Goal: Information Seeking & Learning: Learn about a topic

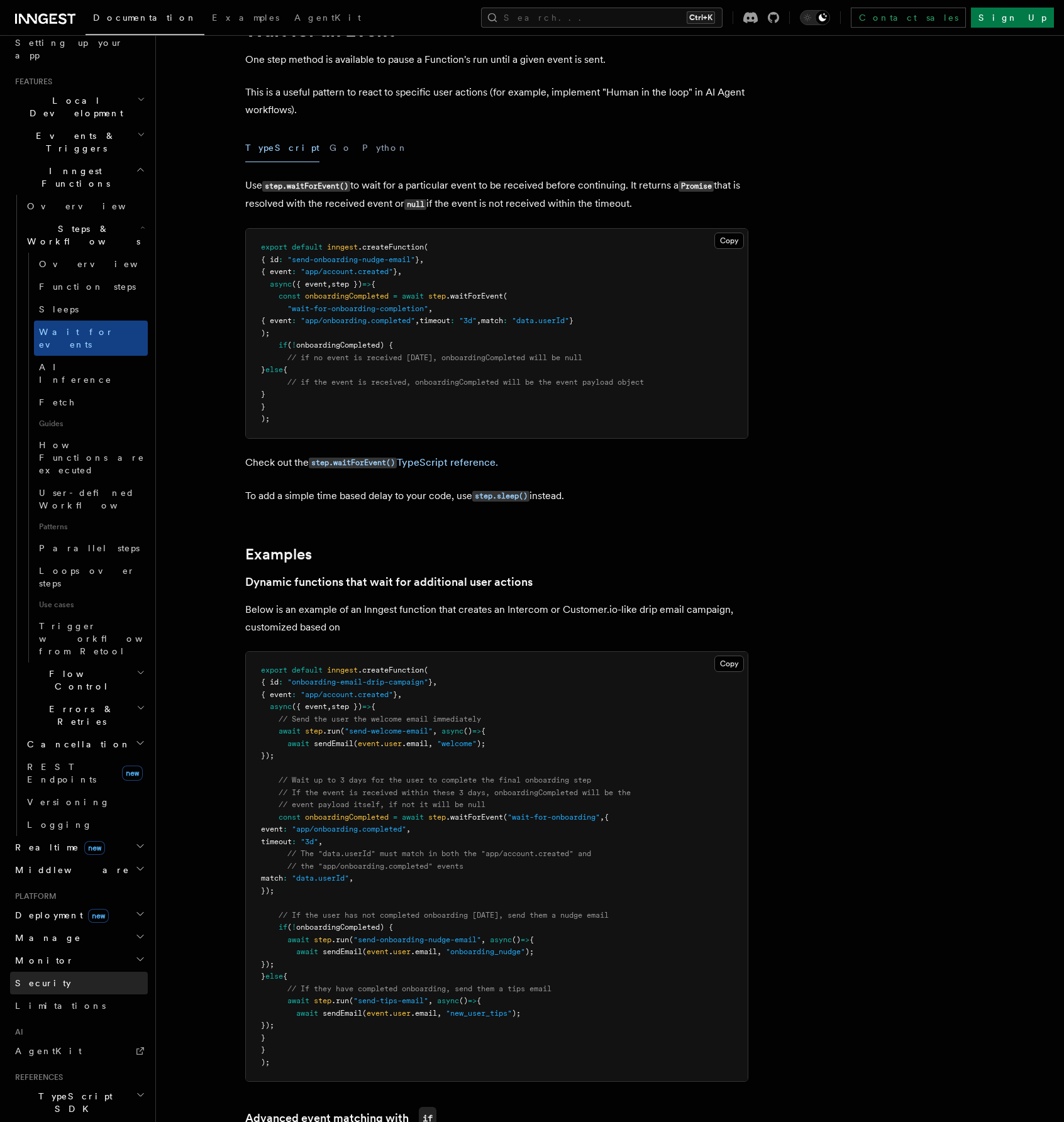
scroll to position [126, 0]
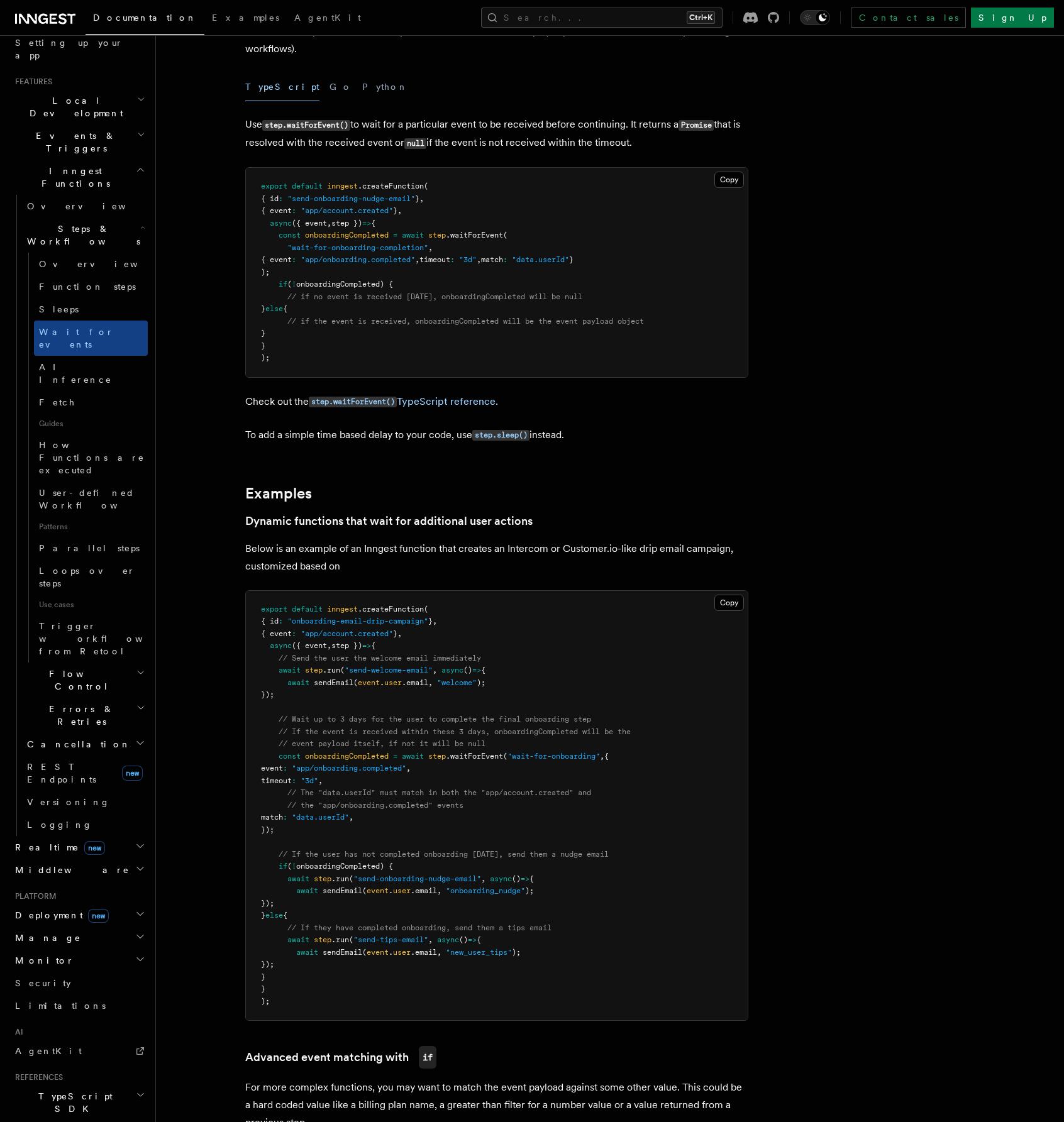
click at [48, 1090] on span "TypeScript SDK" at bounding box center [73, 1102] width 126 height 25
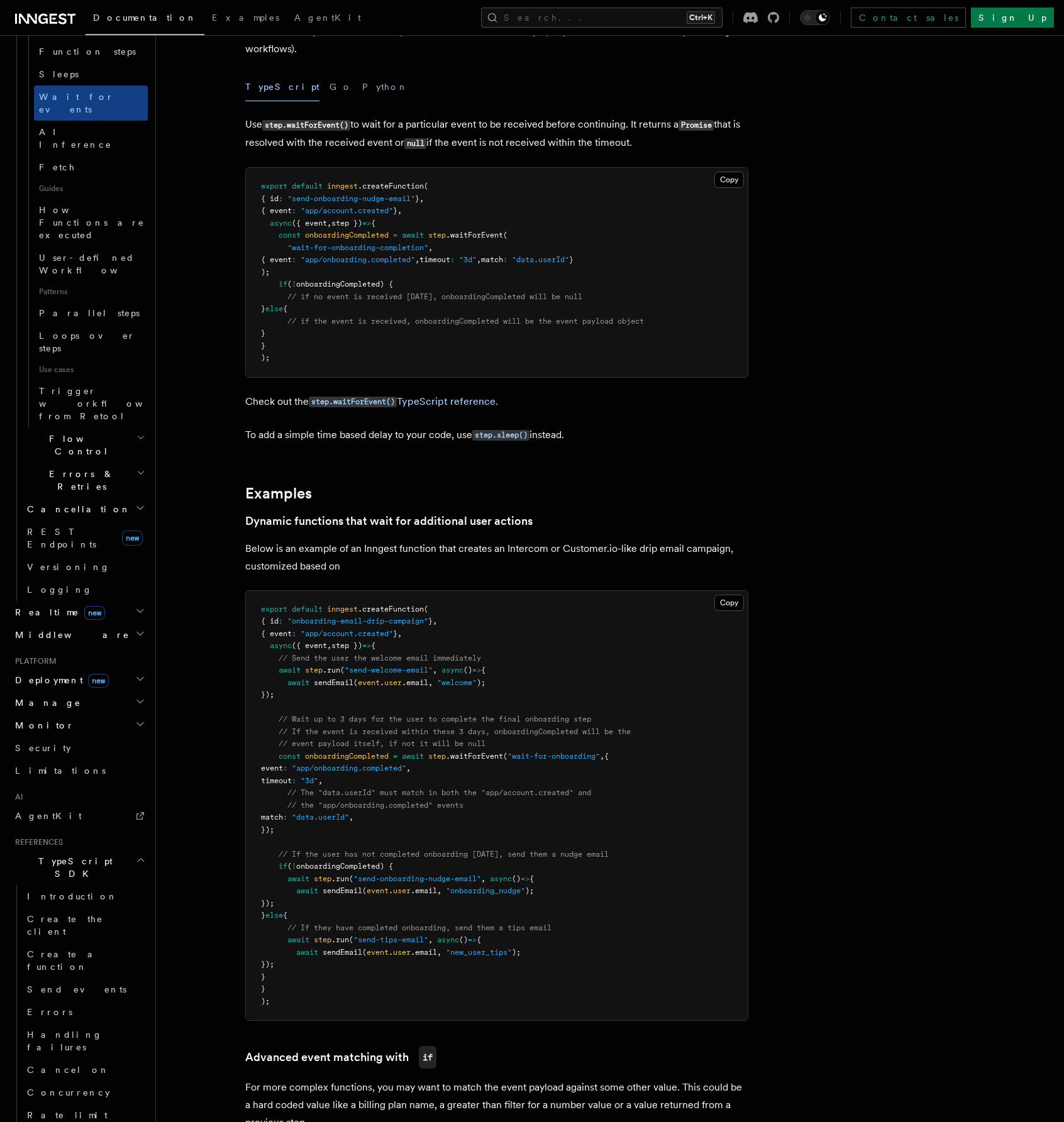
scroll to position [494, 0]
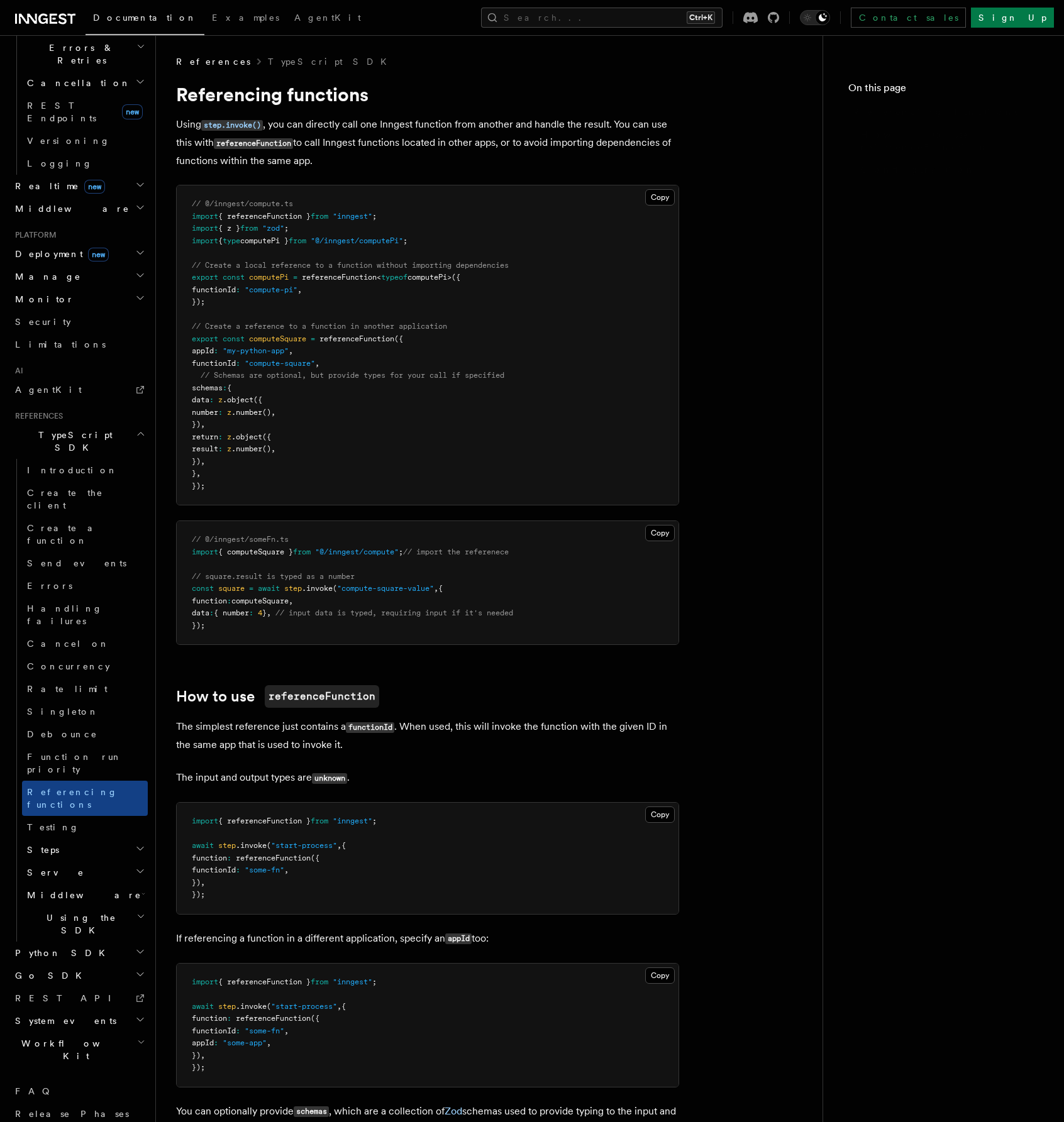
scroll to position [315, 0]
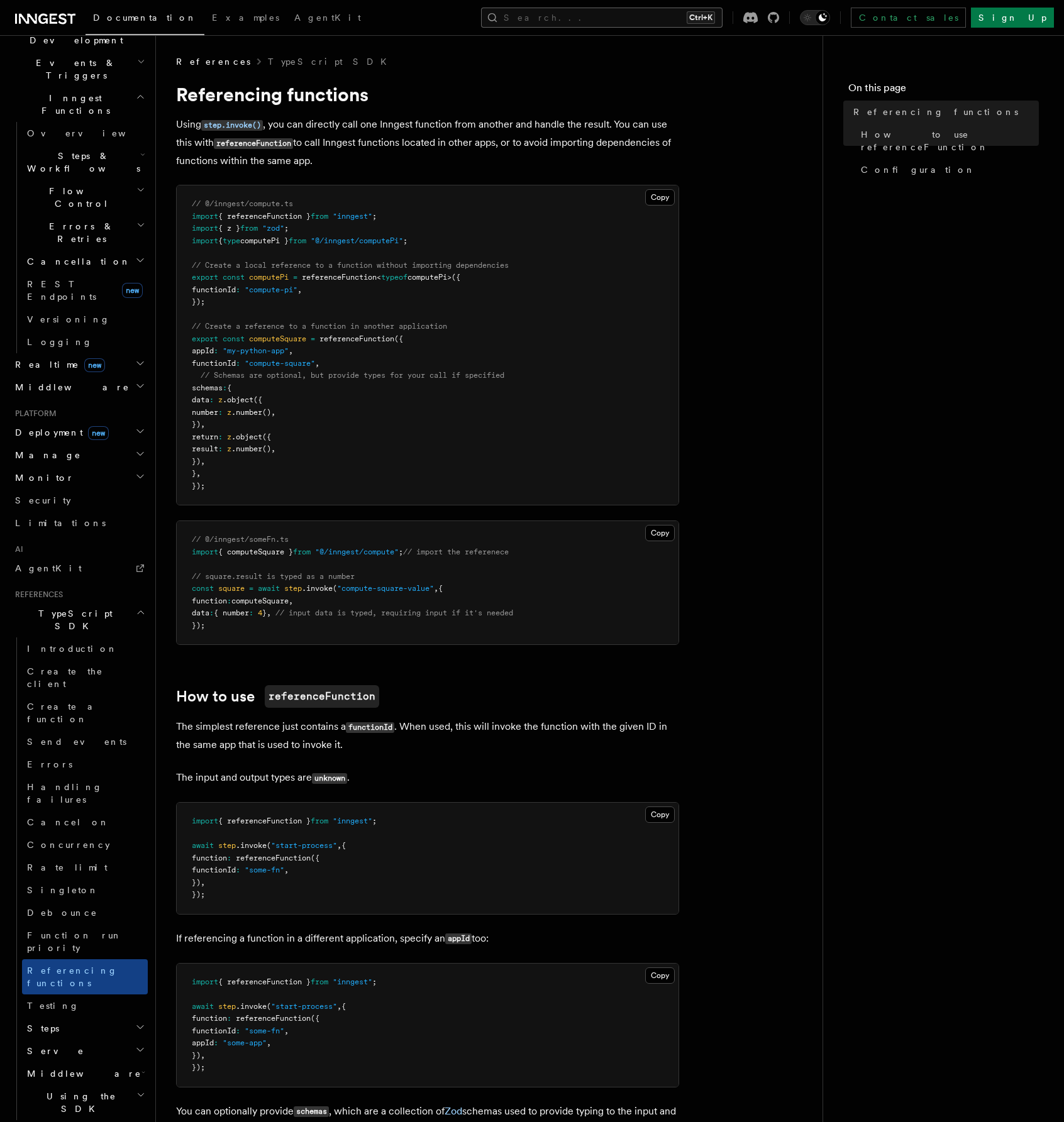
click at [667, 22] on button "Search... Ctrl+K" at bounding box center [601, 17] width 242 height 20
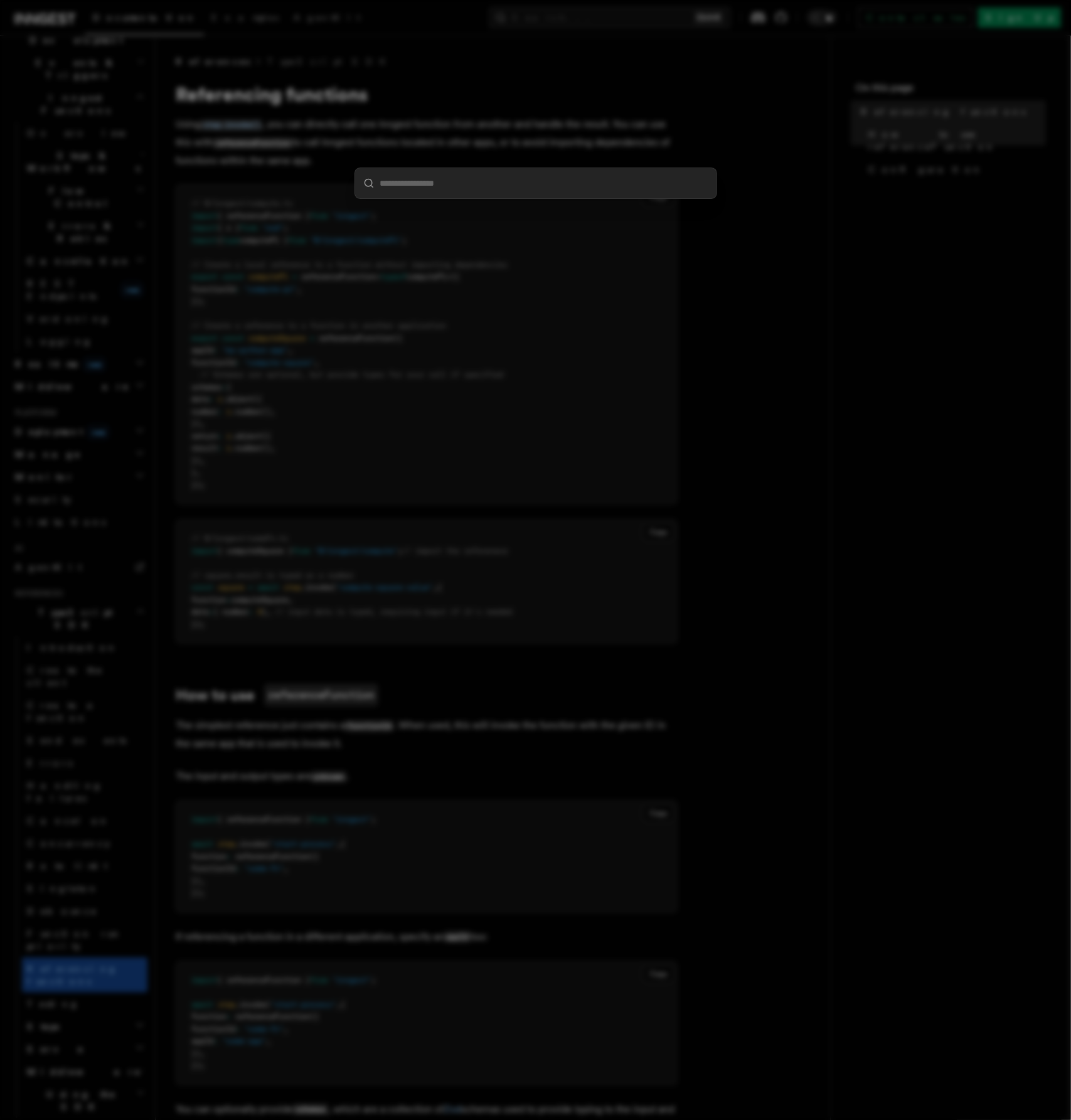
click at [406, 183] on input "search" at bounding box center [536, 184] width 361 height 30
type input "****"
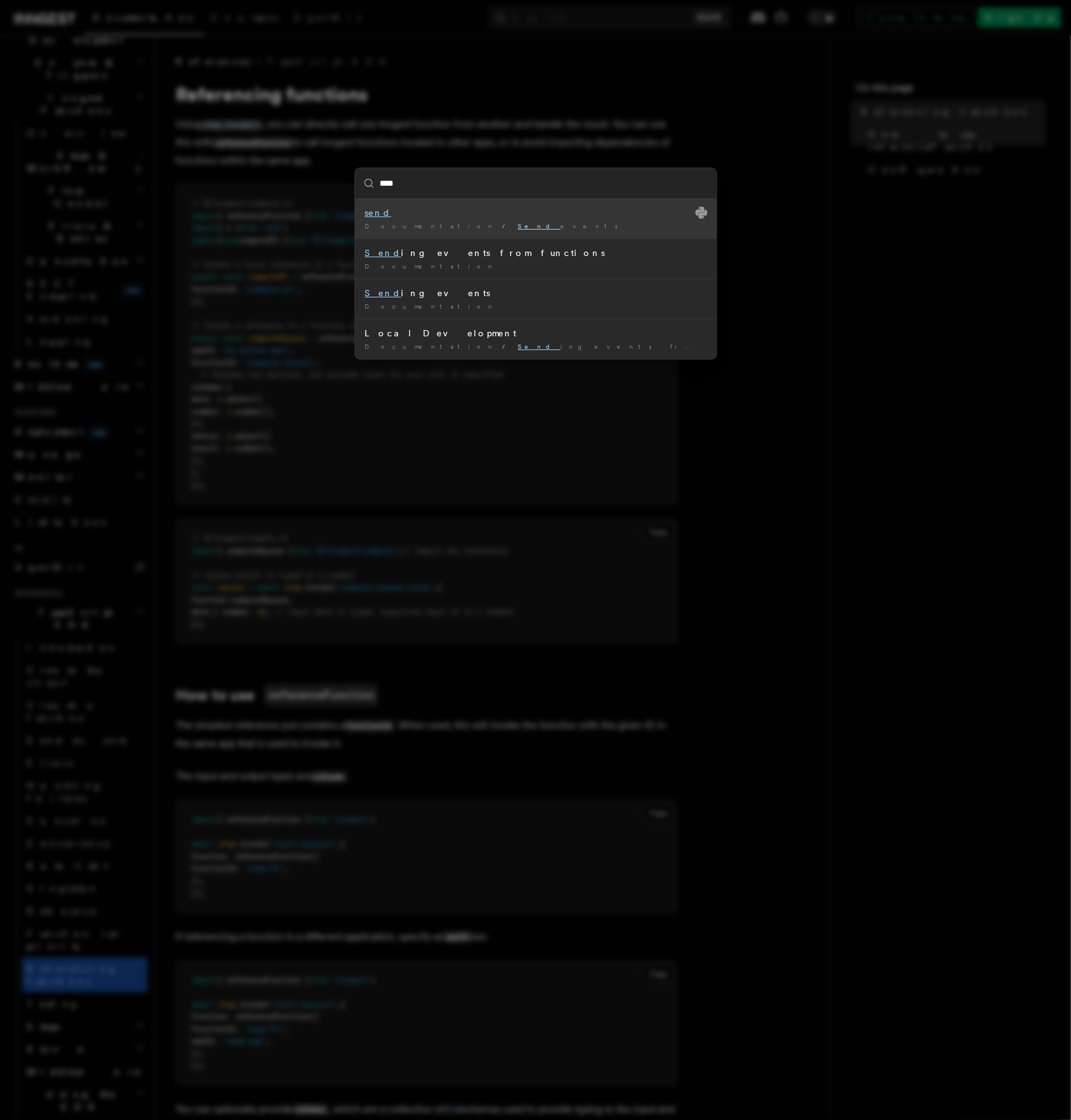
click at [518, 224] on span "Send events" at bounding box center [572, 226] width 108 height 7
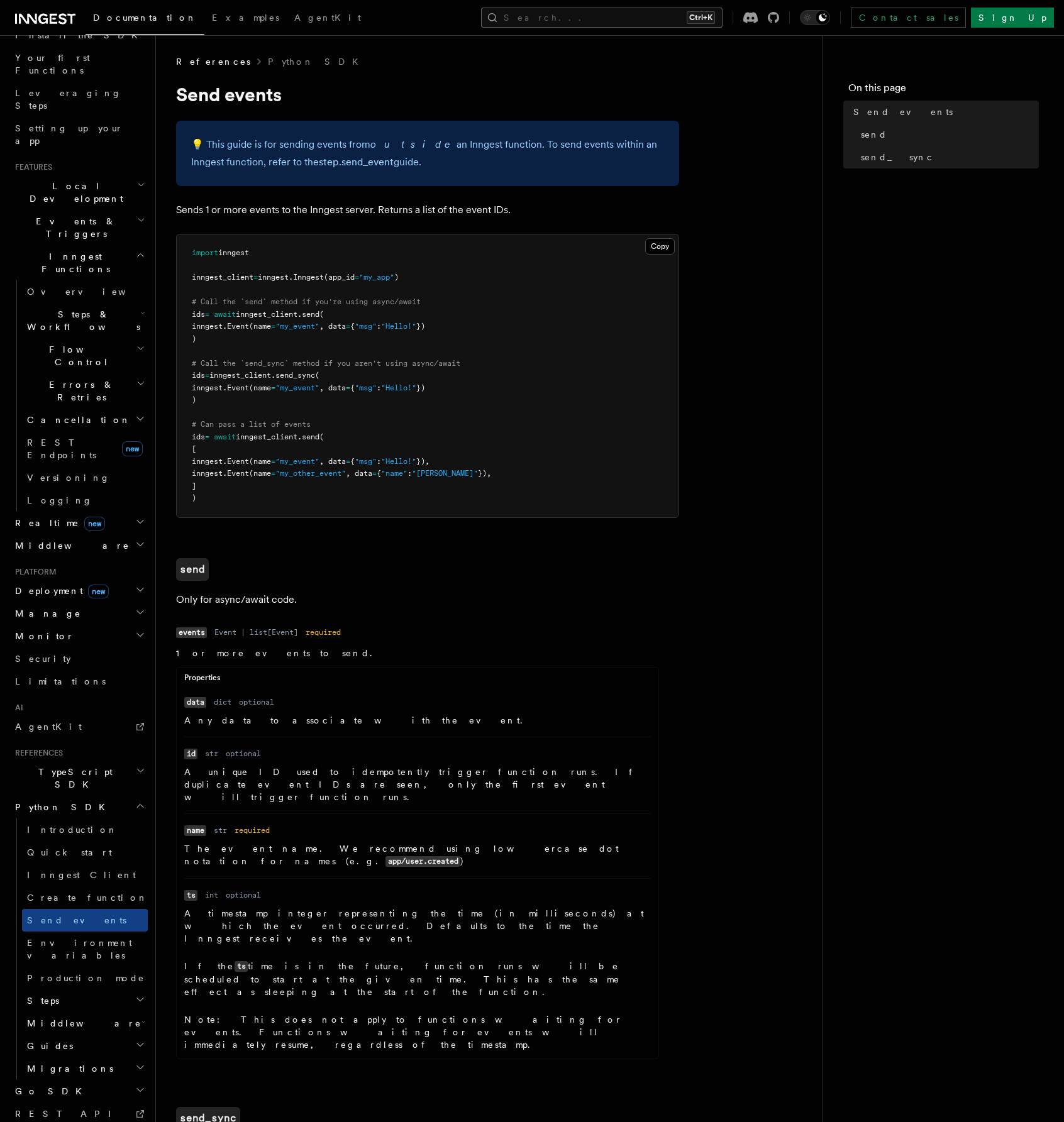
click at [637, 11] on button "Search... Ctrl+K" at bounding box center [601, 17] width 242 height 20
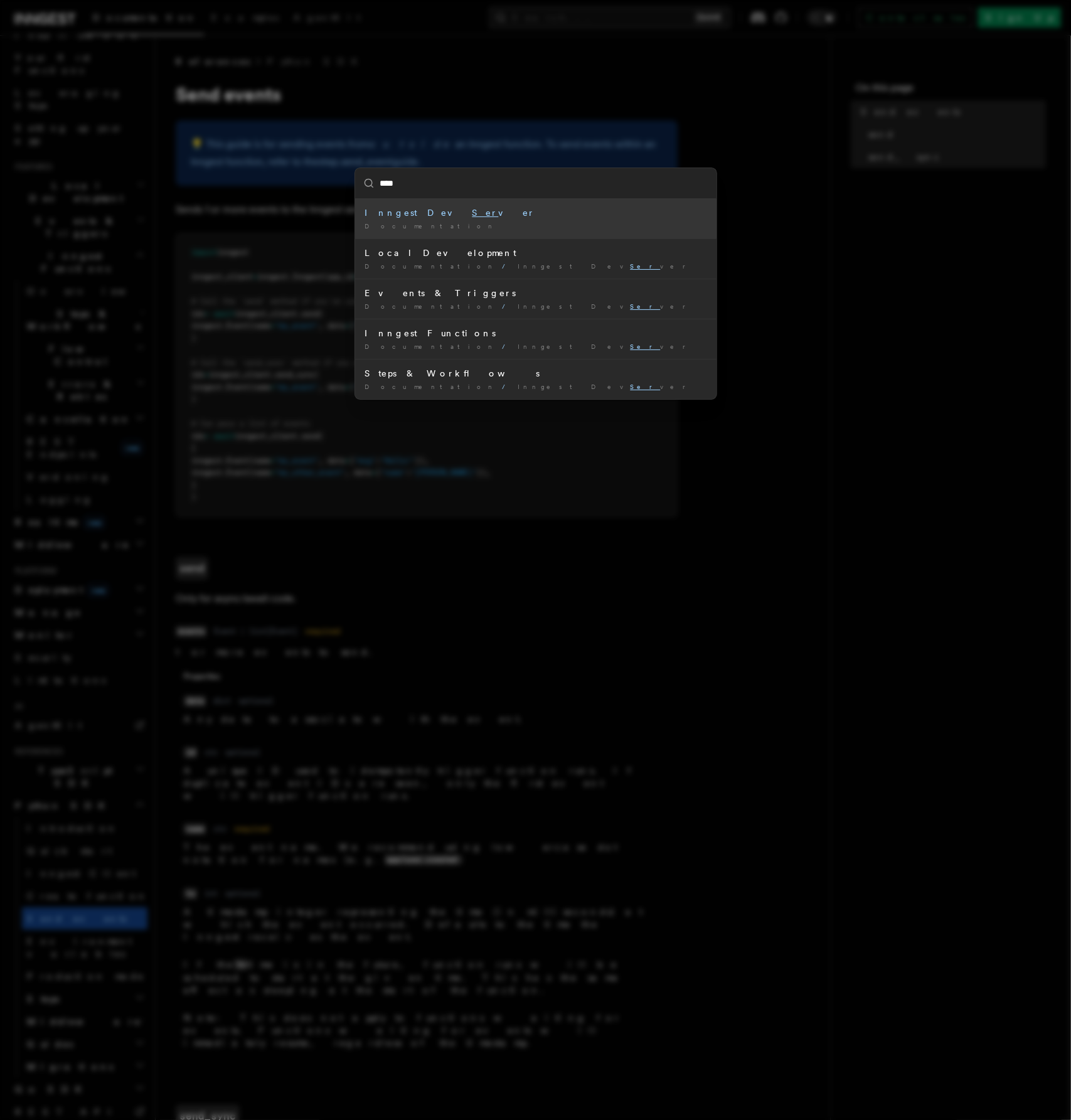
type input "*****"
click at [461, 213] on div "Serve" at bounding box center [536, 213] width 342 height 13
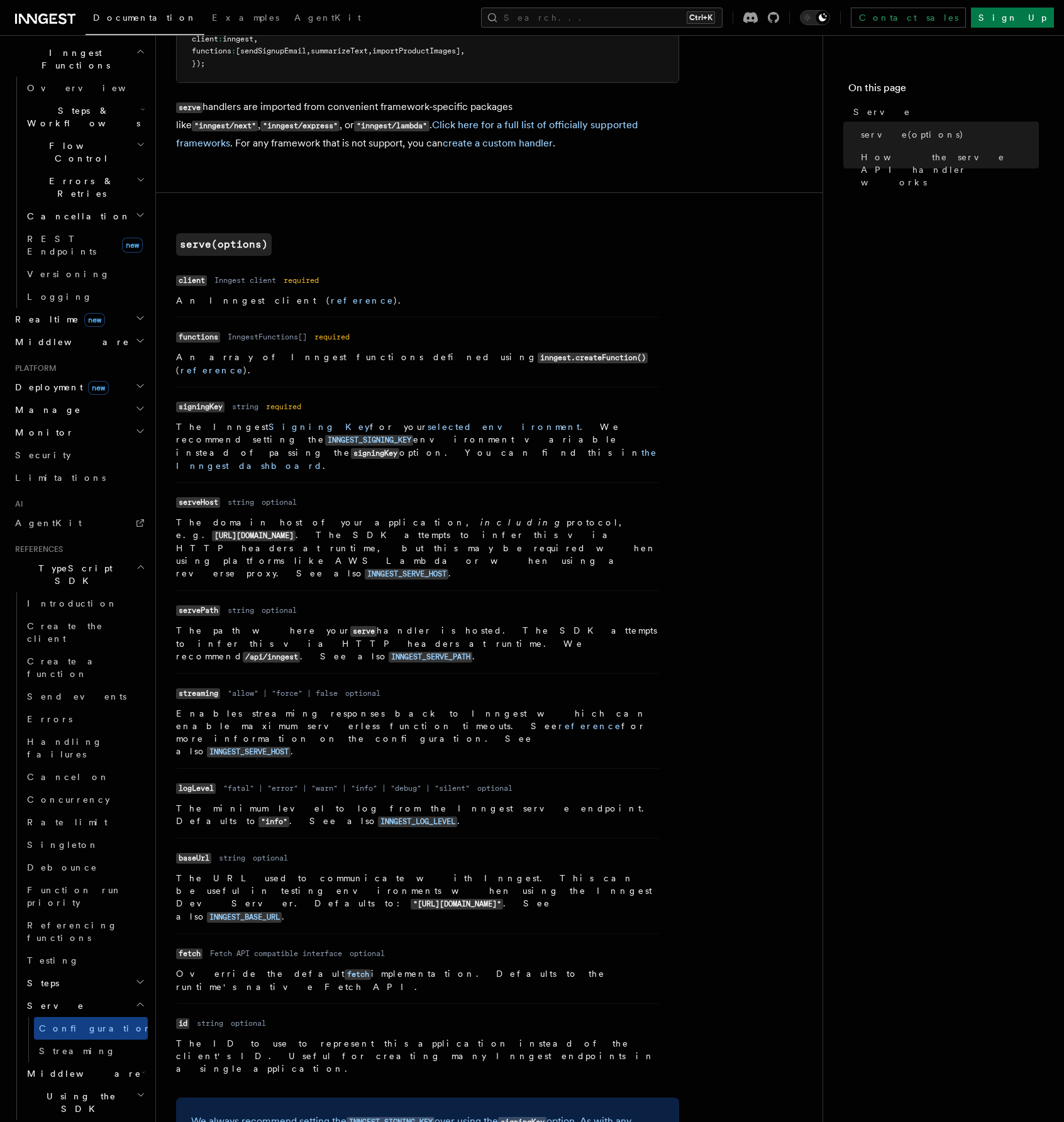
scroll to position [298, 0]
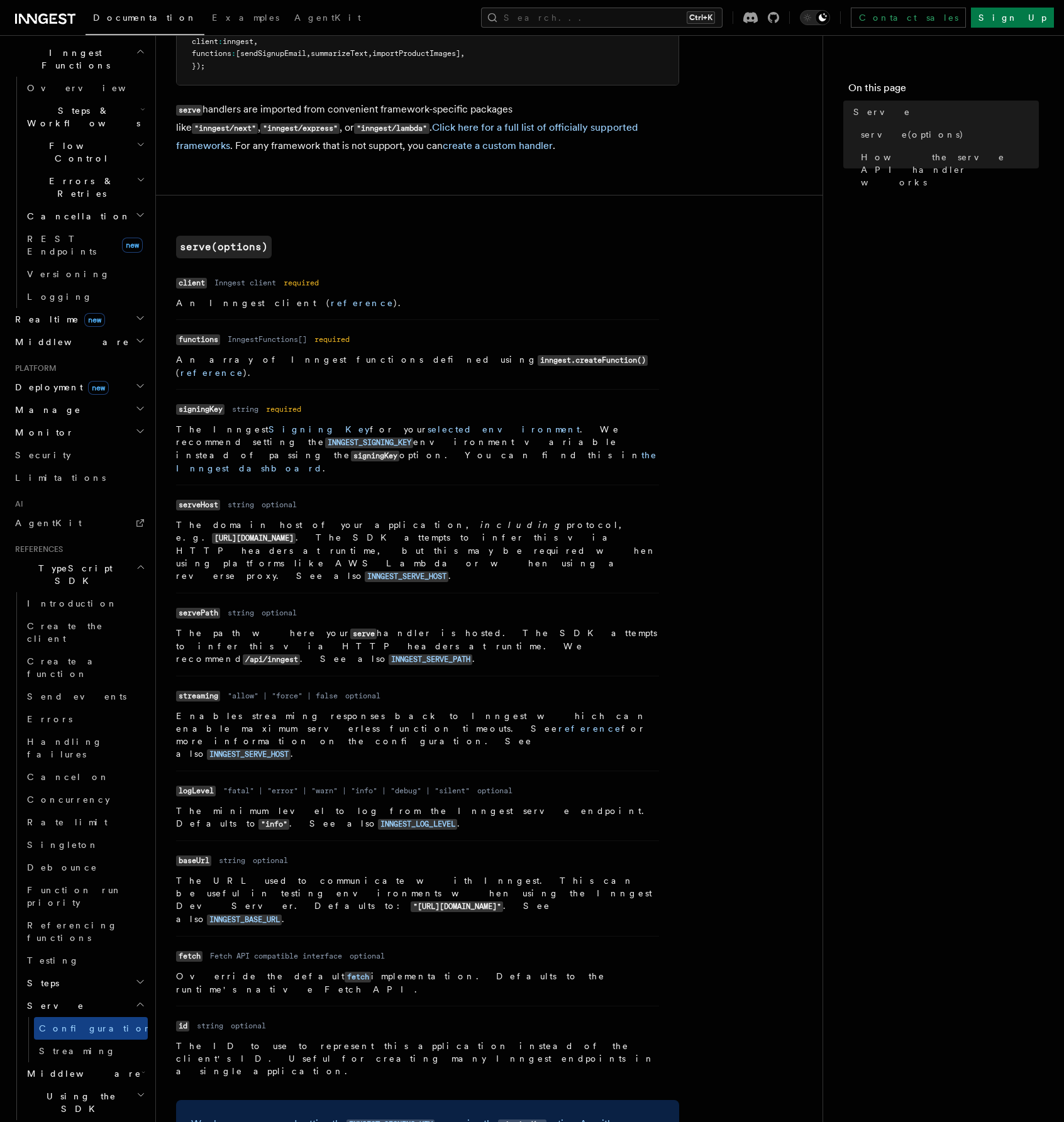
click at [602, 367] on li "Name functions Type InngestFunctions[] Required required Description An array o…" at bounding box center [417, 354] width 483 height 70
click at [87, 685] on link "Send events" at bounding box center [84, 696] width 126 height 22
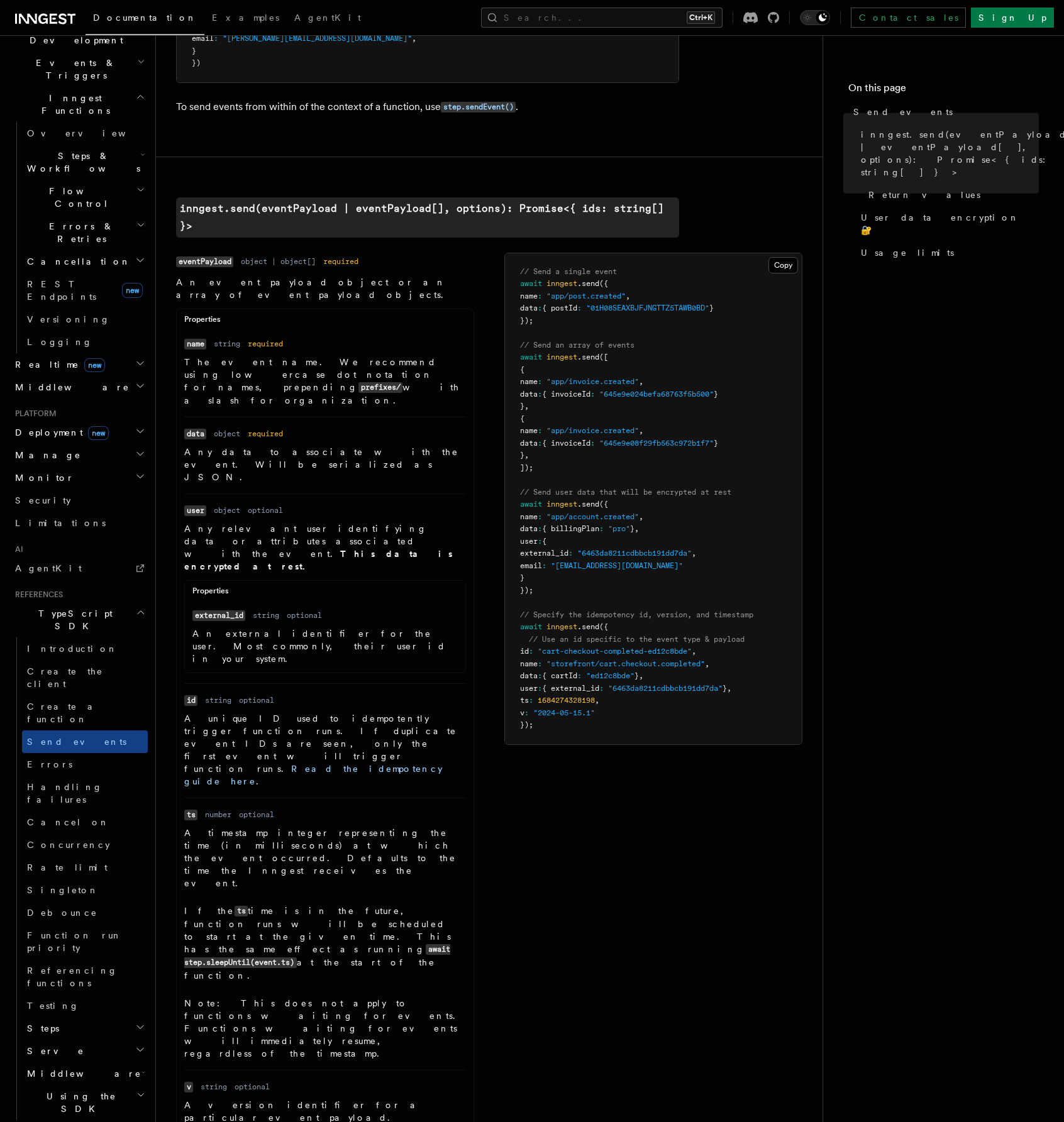
scroll to position [252, 0]
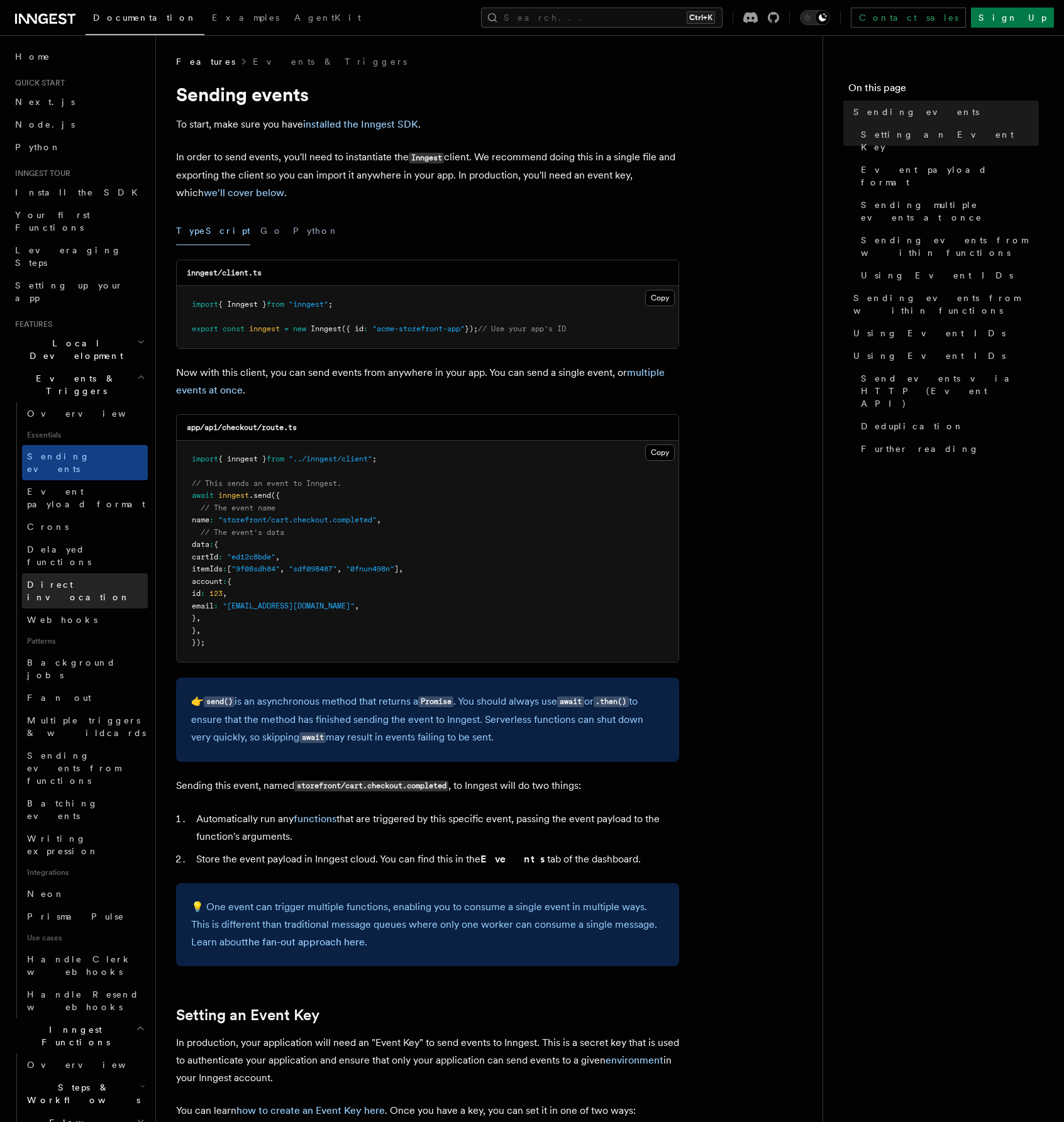
click at [84, 579] on span "Direct invocation" at bounding box center [78, 590] width 103 height 22
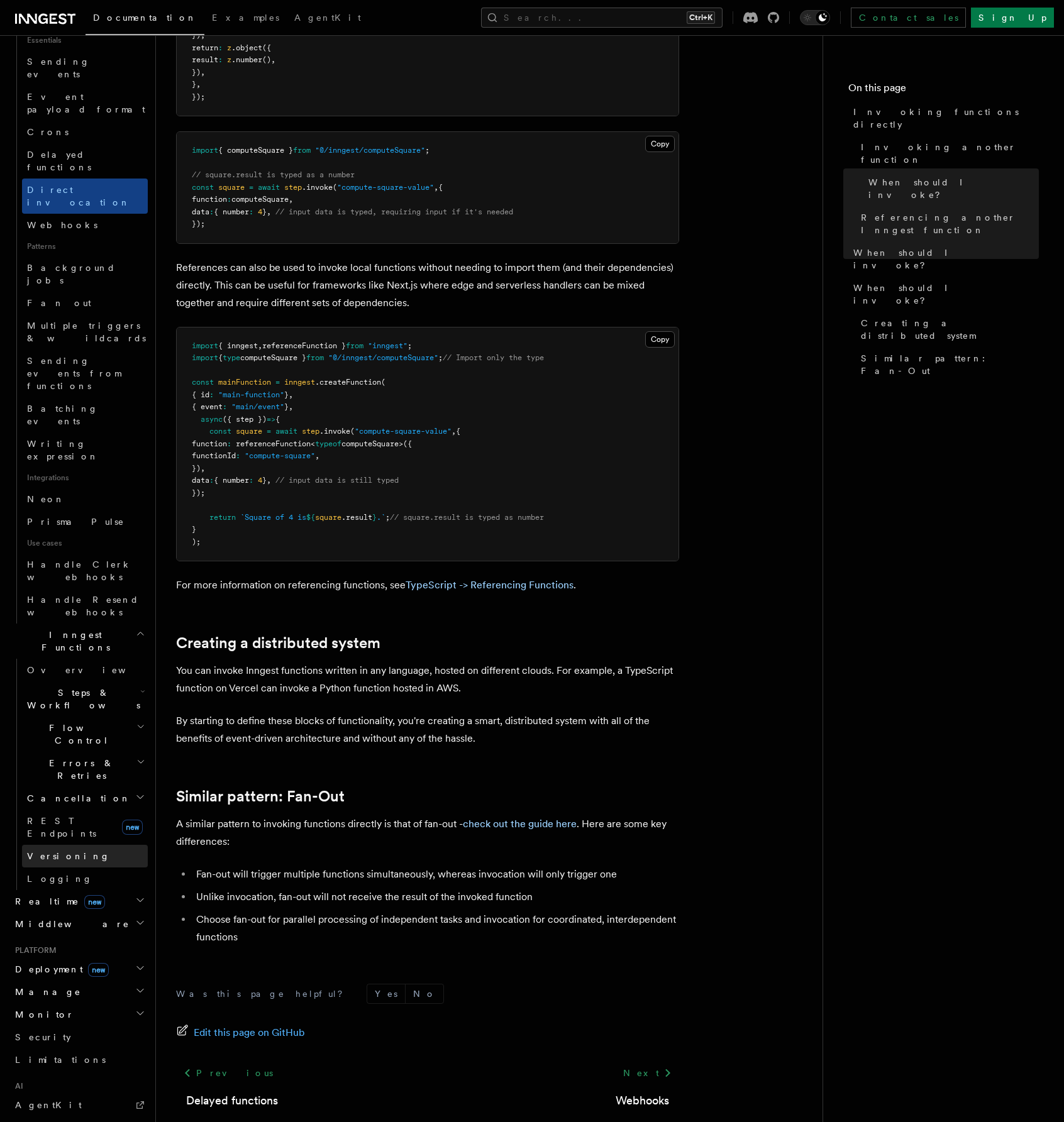
scroll to position [399, 0]
